Goal: Information Seeking & Learning: Learn about a topic

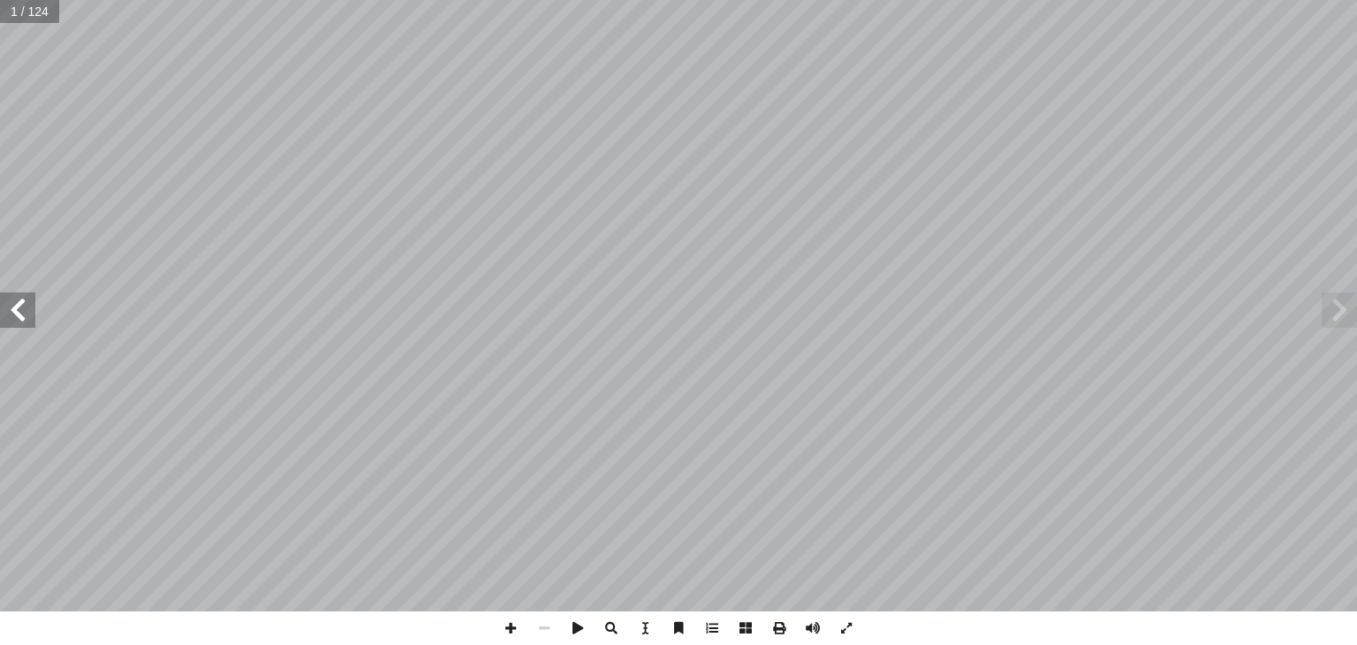
click at [26, 323] on span at bounding box center [17, 309] width 35 height 35
click at [710, 626] on span at bounding box center [712, 628] width 34 height 34
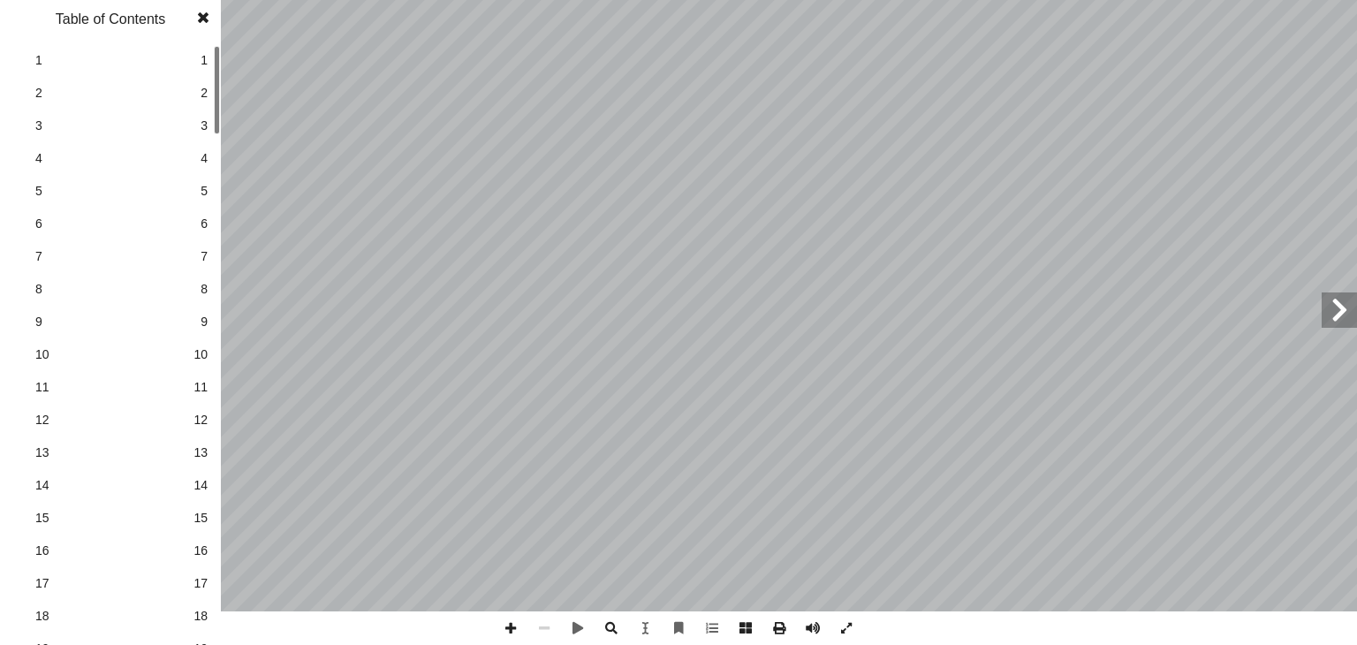
click at [194, 57] on link "1 1" at bounding box center [108, 60] width 199 height 33
click at [185, 482] on span "24" at bounding box center [110, 490] width 150 height 19
click at [200, 559] on span "26" at bounding box center [201, 555] width 14 height 19
click at [746, 627] on span at bounding box center [746, 628] width 34 height 34
